Goal: Task Accomplishment & Management: Use online tool/utility

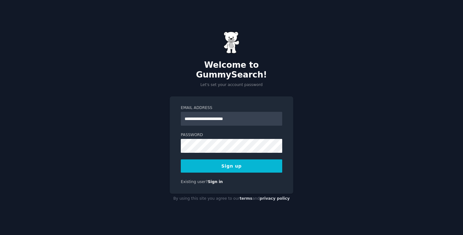
click at [197, 114] on input "**********" at bounding box center [231, 119] width 101 height 14
click at [217, 113] on input "**********" at bounding box center [231, 119] width 101 height 14
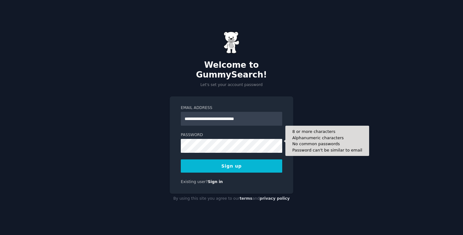
type input "**********"
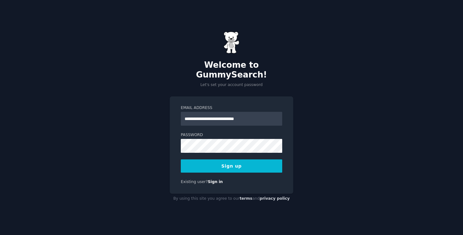
click at [208, 164] on button "Sign up" at bounding box center [231, 165] width 101 height 13
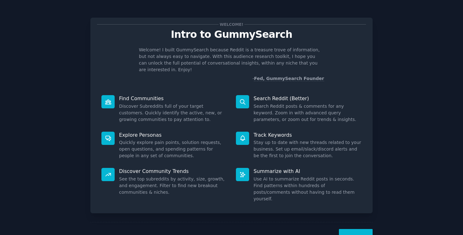
click at [401, 73] on div "Welcome! Intro to GummySearch Welcome! I built GummySearch because Reddit is a …" at bounding box center [231, 130] width 445 height 242
click at [360, 229] on button "Next" at bounding box center [356, 236] width 34 height 15
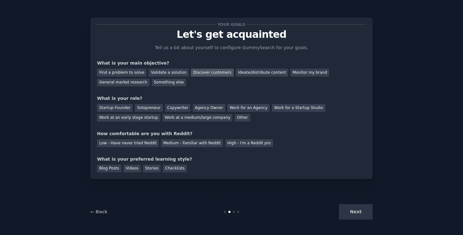
click at [202, 75] on div "Discover customers" at bounding box center [212, 73] width 43 height 8
click at [129, 75] on div "Find a problem to solve" at bounding box center [121, 73] width 49 height 8
click at [170, 73] on div "Validate a solution" at bounding box center [169, 73] width 40 height 8
click at [193, 72] on div "Discover customers" at bounding box center [212, 73] width 43 height 8
click at [126, 75] on div "Find a problem to solve" at bounding box center [121, 73] width 49 height 8
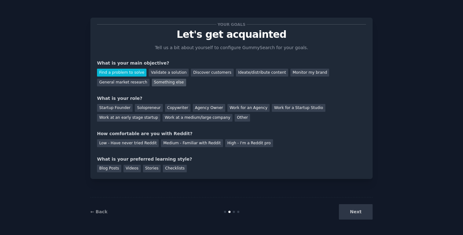
click at [162, 79] on div "Something else" at bounding box center [169, 83] width 34 height 8
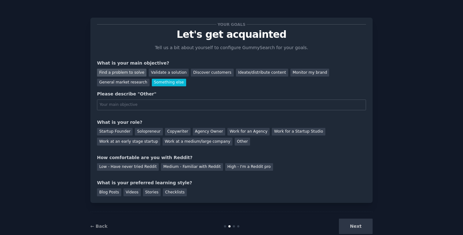
click at [138, 73] on div "Find a problem to solve" at bounding box center [121, 73] width 49 height 8
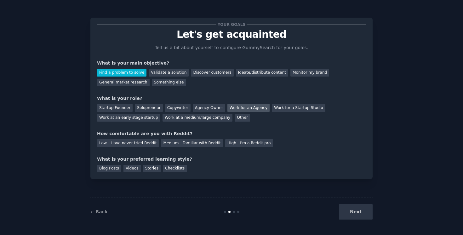
click at [238, 111] on div "Work for an Agency" at bounding box center [248, 108] width 42 height 8
click at [153, 107] on div "Solopreneur" at bounding box center [149, 108] width 28 height 8
click at [241, 107] on div "Work for an Agency" at bounding box center [248, 108] width 42 height 8
click at [171, 140] on div "Medium - Familiar with Reddit" at bounding box center [192, 143] width 62 height 8
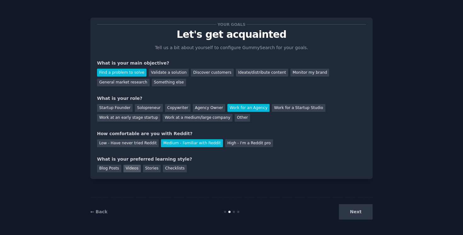
click at [133, 169] on div "Videos" at bounding box center [131, 169] width 17 height 8
click at [163, 166] on div "Checklists" at bounding box center [175, 169] width 24 height 8
click at [136, 169] on div "Videos" at bounding box center [131, 169] width 17 height 8
click at [172, 77] on div "Find a problem to solve Validate a solution Discover customers Ideate/distribut…" at bounding box center [231, 76] width 269 height 20
click at [171, 74] on div "Validate a solution" at bounding box center [169, 73] width 40 height 8
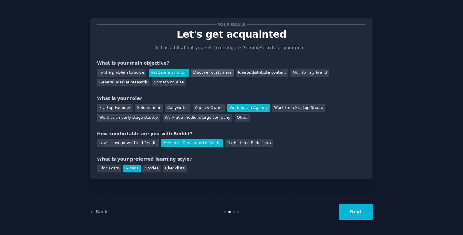
click at [196, 72] on div "Discover customers" at bounding box center [212, 73] width 43 height 8
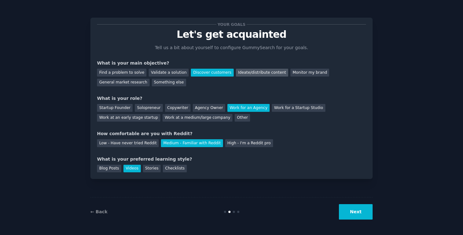
click at [239, 72] on div "Ideate/distribute content" at bounding box center [262, 73] width 52 height 8
click at [223, 72] on div "Discover customers" at bounding box center [212, 73] width 43 height 8
click at [140, 76] on div "Find a problem to solve" at bounding box center [121, 73] width 49 height 8
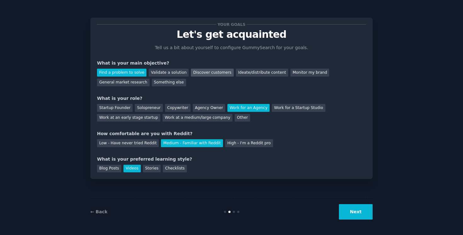
click at [209, 73] on div "Discover customers" at bounding box center [212, 73] width 43 height 8
click at [358, 209] on button "Next" at bounding box center [356, 211] width 34 height 15
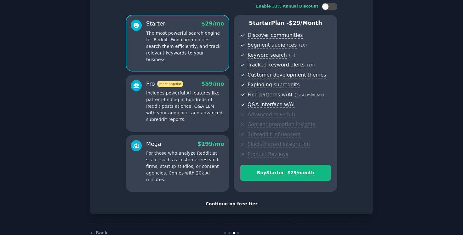
scroll to position [58, 0]
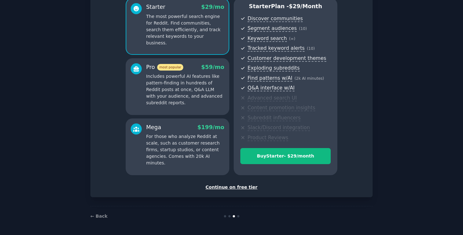
click at [244, 188] on div "Continue on free tier" at bounding box center [231, 187] width 269 height 7
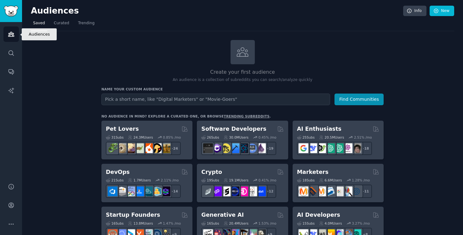
click at [14, 35] on icon "Sidebar" at bounding box center [11, 34] width 6 height 4
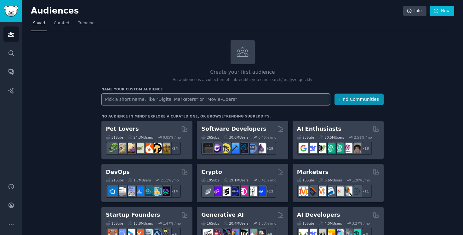
click at [112, 103] on input "text" at bounding box center [215, 100] width 229 height 12
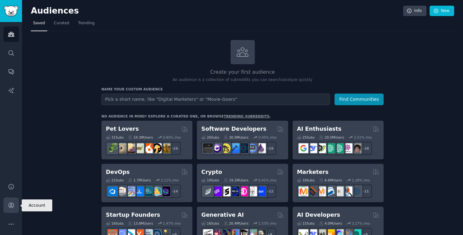
click at [9, 207] on icon "Sidebar" at bounding box center [11, 205] width 7 height 7
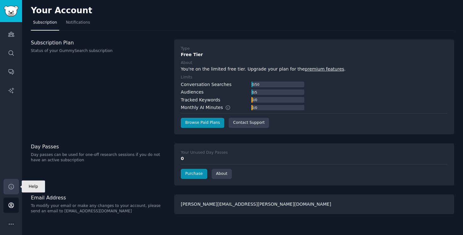
click at [14, 183] on link "Help" at bounding box center [10, 186] width 15 height 15
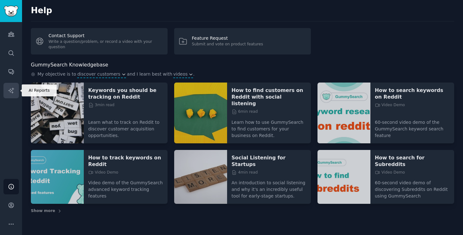
click at [9, 92] on icon "Sidebar" at bounding box center [11, 90] width 7 height 7
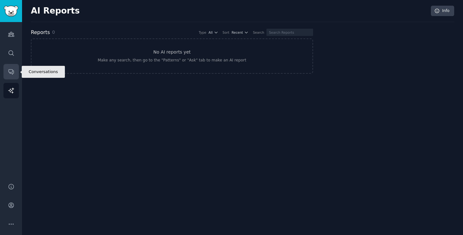
click at [12, 76] on link "Conversations" at bounding box center [10, 71] width 15 height 15
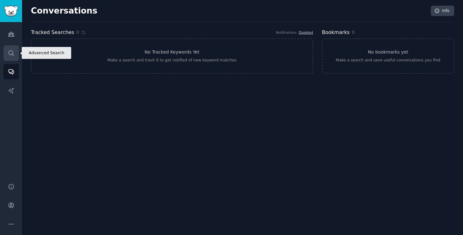
click at [13, 53] on icon "Sidebar" at bounding box center [11, 53] width 7 height 7
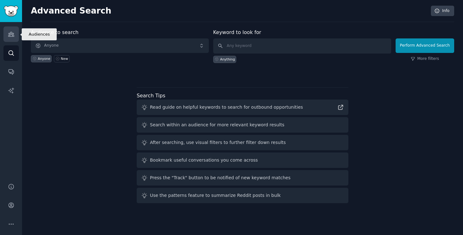
click at [13, 34] on icon "Sidebar" at bounding box center [11, 34] width 7 height 7
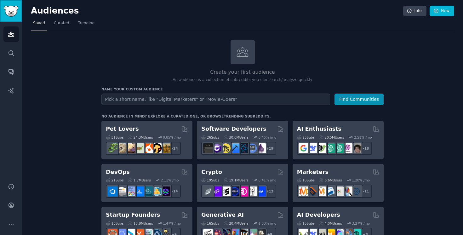
click at [18, 14] on img "Sidebar" at bounding box center [11, 11] width 14 height 11
click at [14, 221] on icon "Sidebar" at bounding box center [11, 224] width 7 height 7
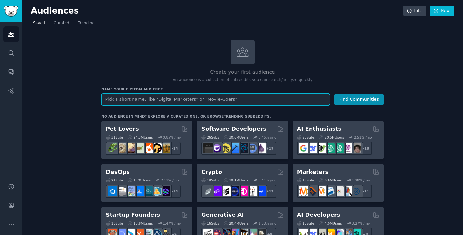
click at [267, 101] on input "text" at bounding box center [215, 100] width 229 height 12
type input "business ideas"
click at [335, 94] on button "Find Communities" at bounding box center [359, 100] width 49 height 12
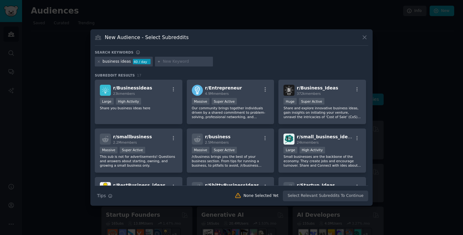
click at [366, 38] on icon at bounding box center [364, 37] width 7 height 7
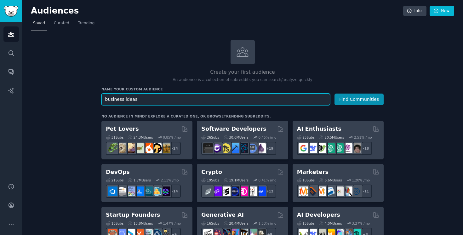
drag, startPoint x: 156, startPoint y: 96, endPoint x: 100, endPoint y: 98, distance: 55.8
type input "SEO strategy"
click at [335, 94] on button "Find Communities" at bounding box center [359, 100] width 49 height 12
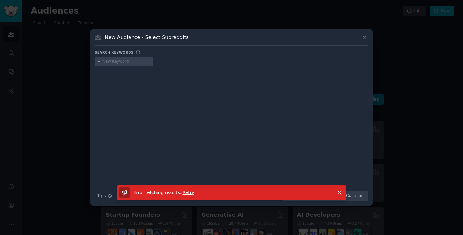
click at [281, 103] on div at bounding box center [231, 122] width 273 height 106
click at [183, 194] on span "Retry" at bounding box center [189, 192] width 12 height 5
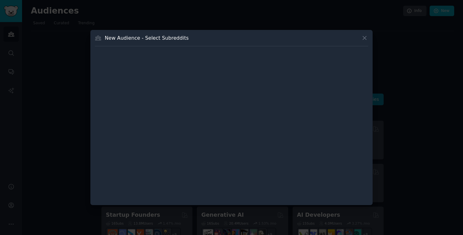
click at [182, 194] on div at bounding box center [231, 179] width 273 height 44
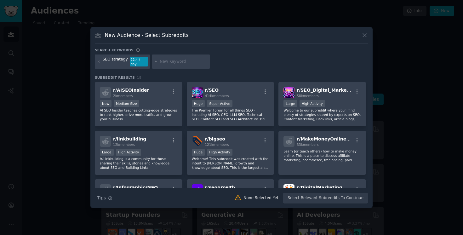
click at [205, 71] on div "Search keywords SEO strategy 22.4 / day Subreddit Results 19 r/ AISEOInsider 2k…" at bounding box center [231, 126] width 273 height 156
click at [215, 113] on p "The Premier Forum for all things SEO - including AI SEO, GEO, LLM SEO, Technica…" at bounding box center [230, 114] width 77 height 13
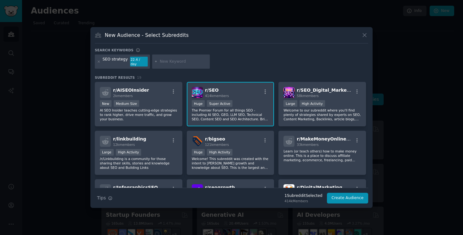
click at [266, 94] on div "r/ SEO 414k members" at bounding box center [230, 92] width 77 height 11
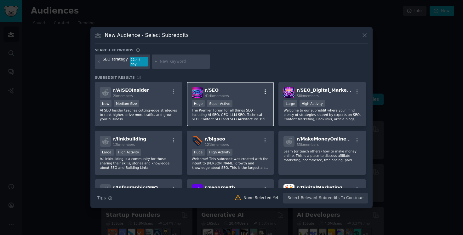
click at [266, 91] on icon "button" at bounding box center [265, 92] width 6 height 6
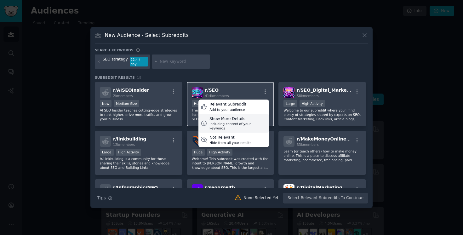
click at [242, 116] on div "Show More Details" at bounding box center [237, 119] width 57 height 6
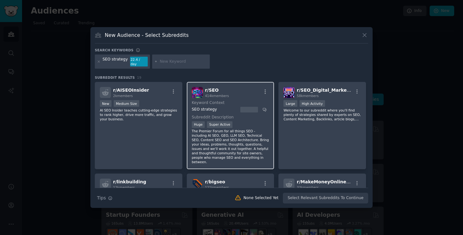
click at [233, 141] on p "The Premier Forum for all things SEO - including AI SEO, GEO, LLM SEO, Technica…" at bounding box center [230, 146] width 77 height 35
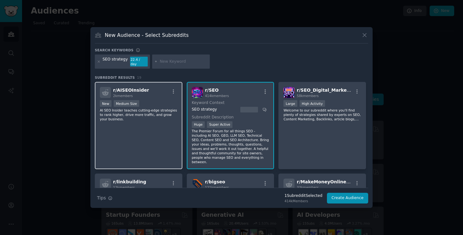
click at [179, 124] on div "r/ AISEOInsider 2k members New Medium Size AI SEO Insider teaches cutting-edge …" at bounding box center [139, 125] width 88 height 87
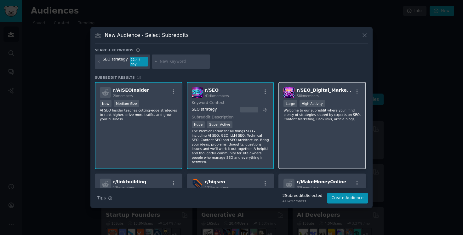
click at [308, 137] on div "r/ SEO_Digital_Marketing 58k members Large High Activity Welcome to our subredd…" at bounding box center [322, 125] width 88 height 87
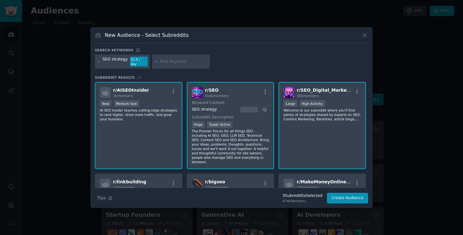
click at [146, 129] on div "r/ AISEOInsider 2k members New Medium Size AI SEO Insider teaches cutting-edge …" at bounding box center [139, 125] width 88 height 87
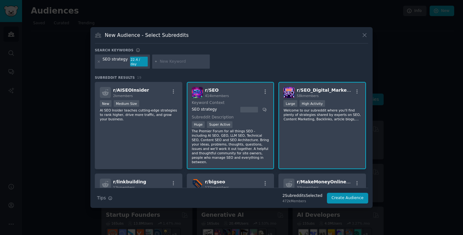
click at [300, 127] on div "r/ SEO_Digital_Marketing 58k members Large High Activity Welcome to our subredd…" at bounding box center [322, 125] width 88 height 87
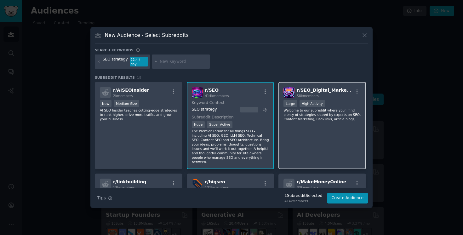
click at [295, 129] on div "r/ SEO_Digital_Marketing 58k members Large High Activity Welcome to our subredd…" at bounding box center [322, 125] width 88 height 87
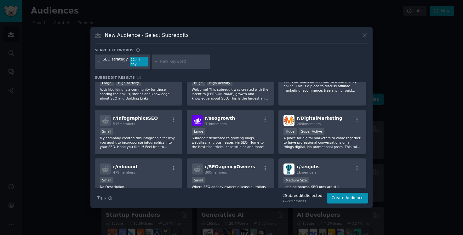
scroll to position [115, 0]
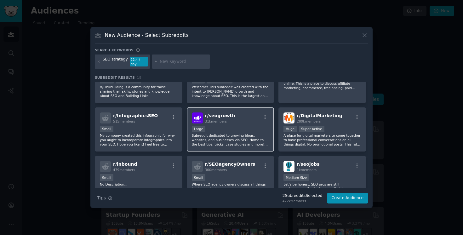
click at [261, 133] on p "Subreddit dedicated to growing blogs, websites, and businesses via SEO. Home to…" at bounding box center [230, 139] width 77 height 13
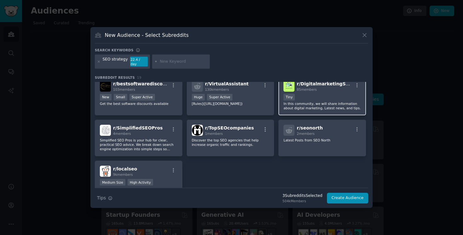
scroll to position [255, 0]
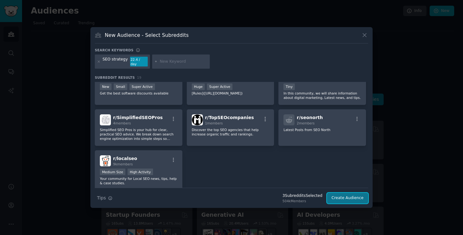
click at [338, 198] on button "Create Audience" at bounding box center [348, 198] width 42 height 11
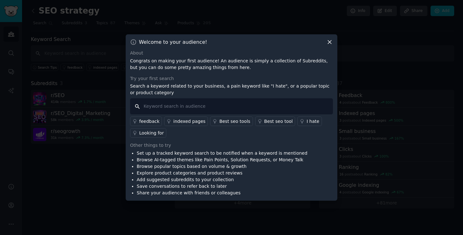
click at [178, 108] on input "text" at bounding box center [231, 106] width 203 height 16
click at [172, 98] on input "text" at bounding box center [231, 106] width 203 height 16
type input "GEO and LLM optimization"
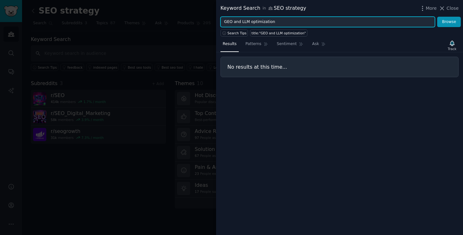
drag, startPoint x: 278, startPoint y: 20, endPoint x: 231, endPoint y: 20, distance: 46.6
click at [231, 20] on input "GEO and LLM optimization" at bounding box center [328, 22] width 215 height 11
click at [437, 17] on button "Browse" at bounding box center [449, 22] width 24 height 11
type input "GEO"
click at [437, 17] on button "Browse" at bounding box center [449, 22] width 24 height 11
